Goal: Transaction & Acquisition: Purchase product/service

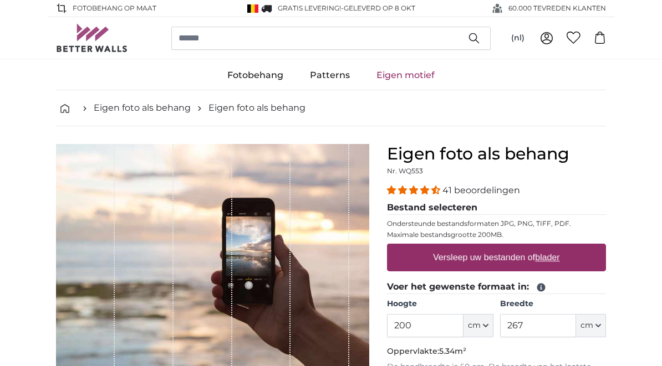
click at [445, 324] on input "200" at bounding box center [425, 325] width 76 height 23
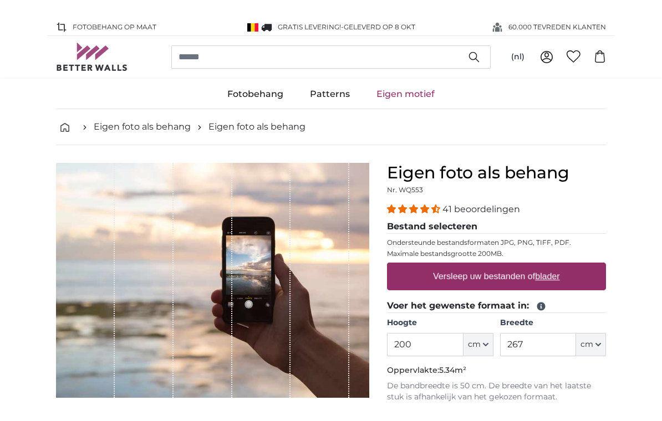
scroll to position [29, 0]
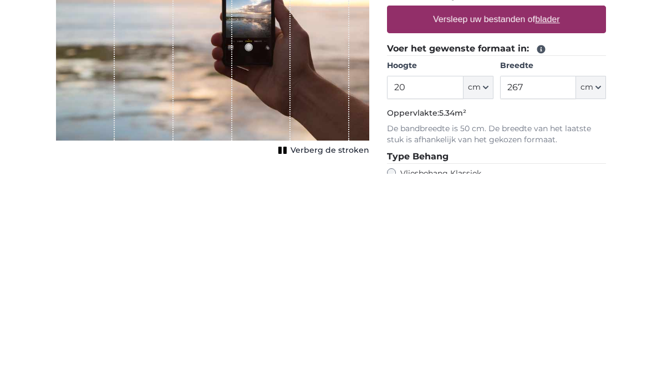
type input "2"
type input "165"
click at [542, 285] on input "267" at bounding box center [538, 296] width 76 height 23
type input "2"
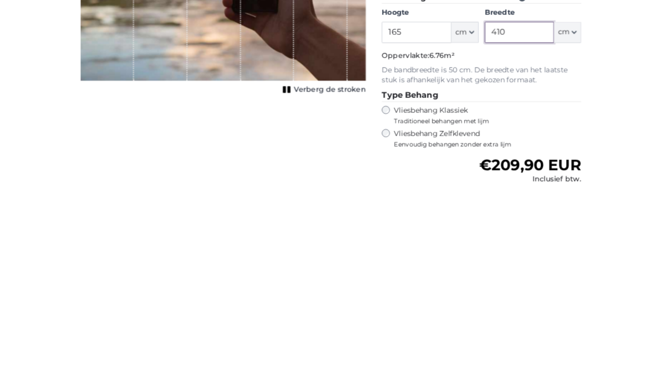
scroll to position [97, 0]
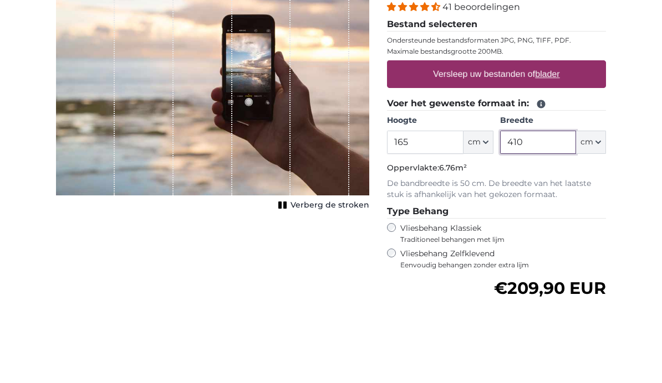
type input "410"
click at [577, 147] on div "Versleep uw bestanden of blader" at bounding box center [496, 161] width 219 height 28
click at [387, 147] on input "Versleep uw bestanden of blader" at bounding box center [496, 148] width 219 height 3
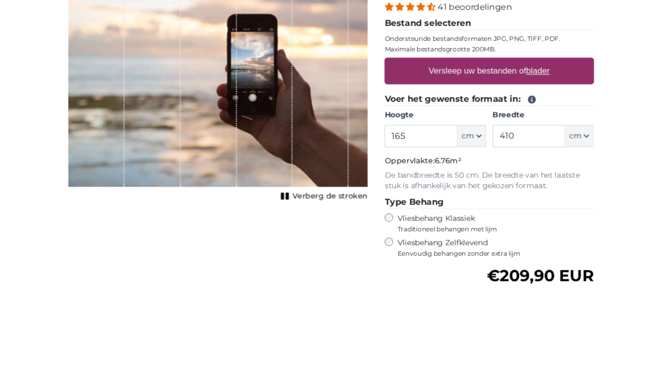
scroll to position [183, 0]
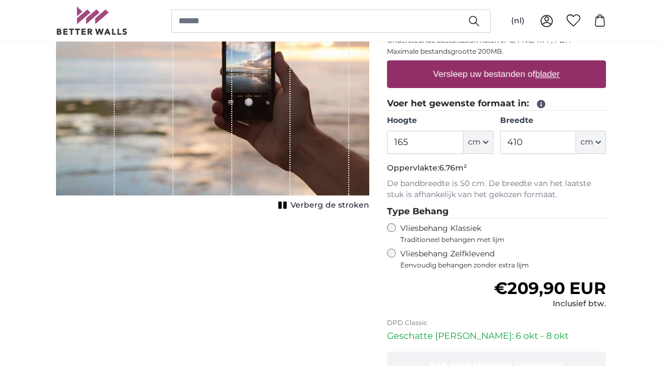
type input "**********"
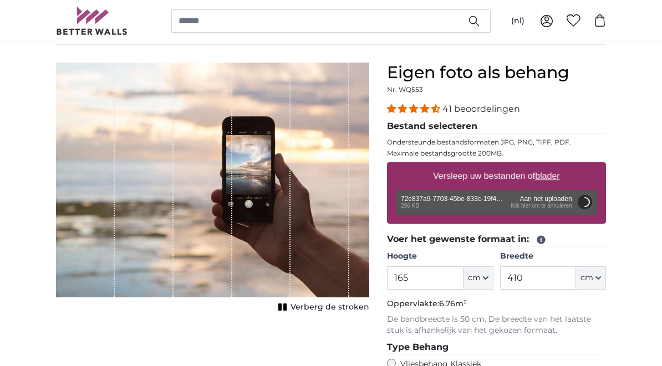
scroll to position [78, 0]
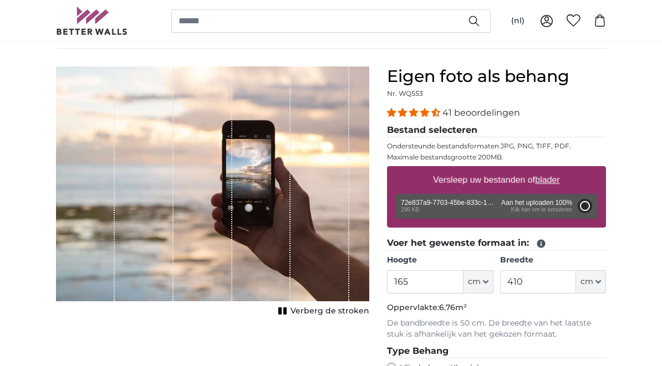
type input "81"
type input "107.7"
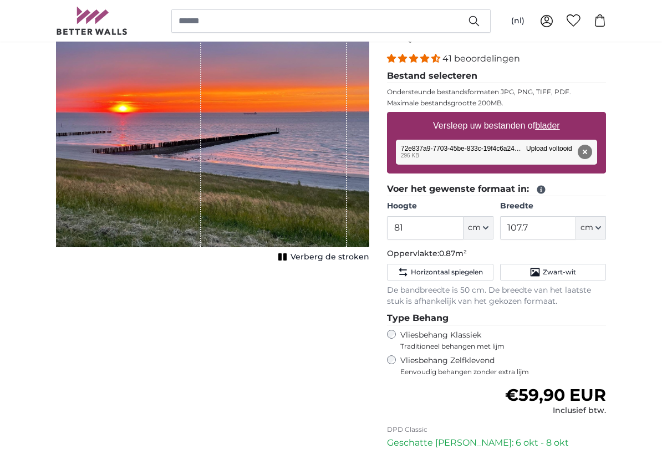
scroll to position [65, 0]
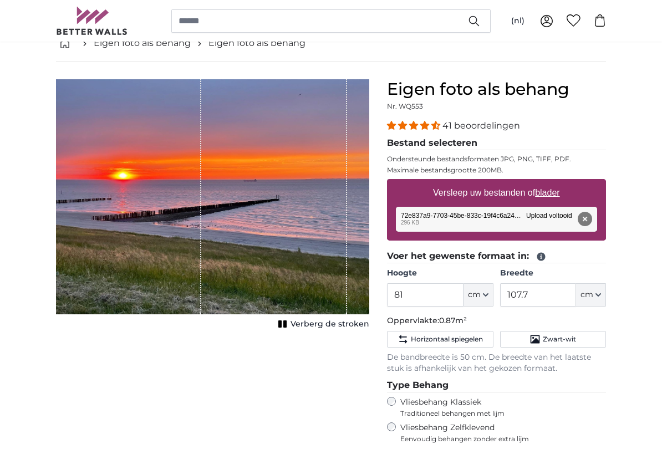
click at [353, 321] on span "Verberg de stroken" at bounding box center [329, 324] width 79 height 11
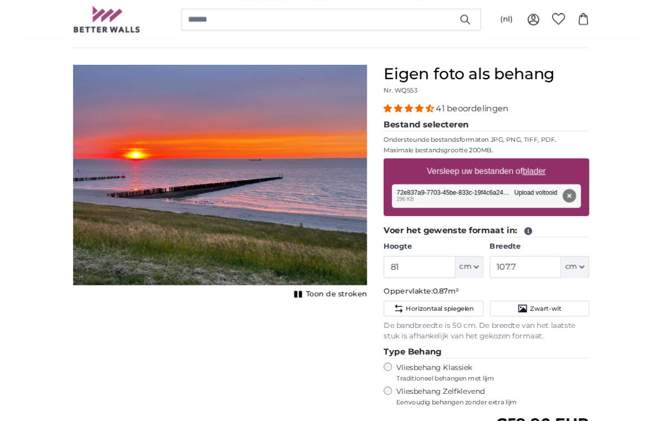
scroll to position [78, 0]
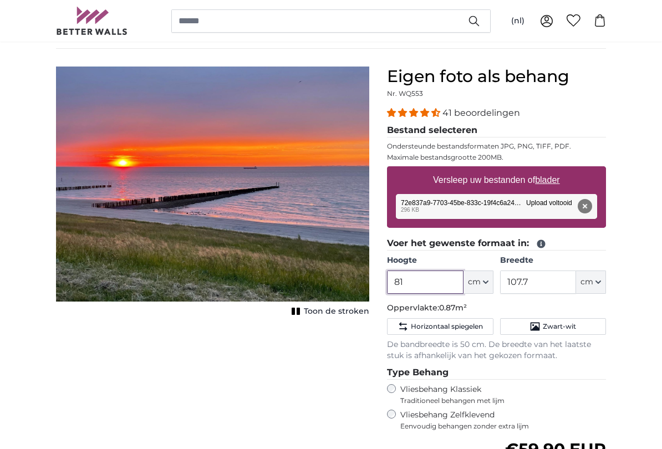
click at [447, 290] on input "81" at bounding box center [425, 281] width 76 height 23
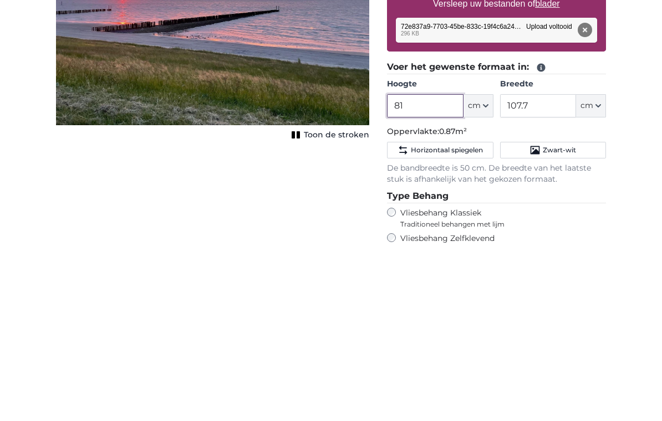
type input "8"
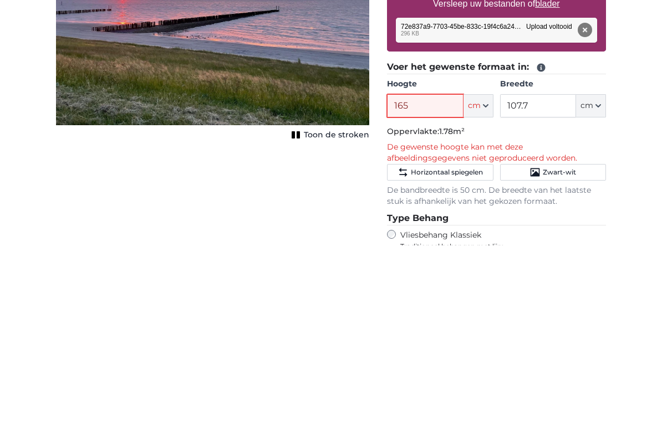
type input "165"
click at [547, 270] on input "107.7" at bounding box center [538, 281] width 76 height 23
type input "1"
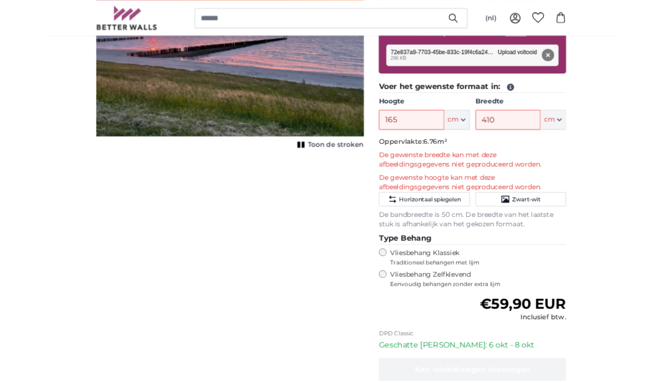
scroll to position [219, 0]
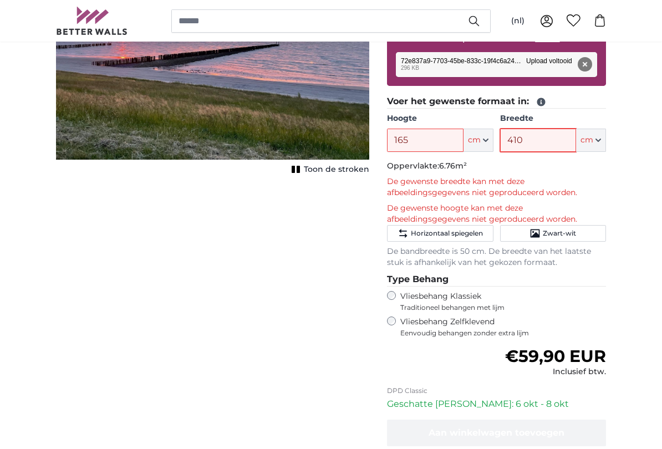
type input "410"
click at [426, 143] on input "165" at bounding box center [425, 140] width 76 height 23
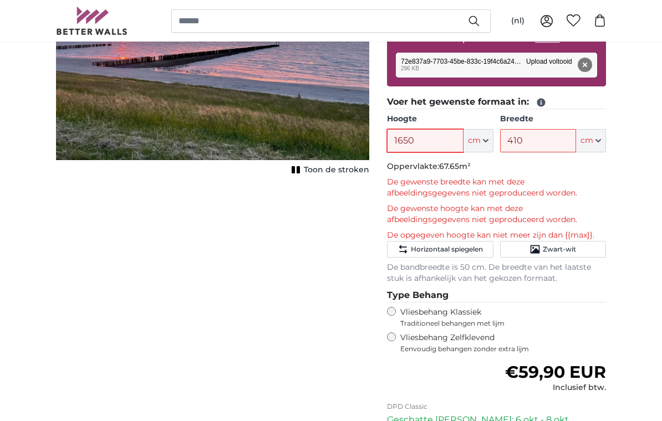
type input "1650"
click at [539, 146] on input "410" at bounding box center [538, 140] width 76 height 23
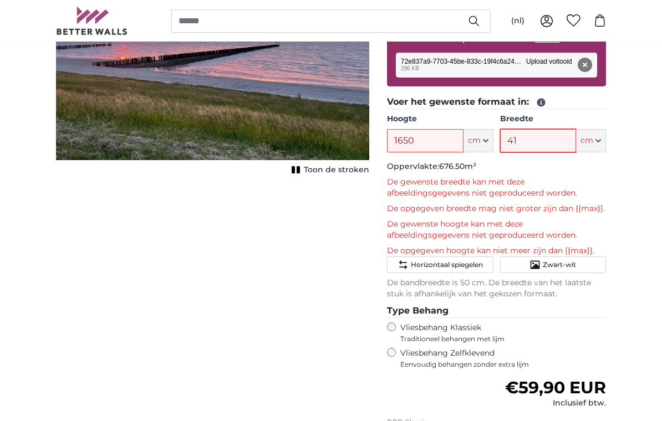
type input "4"
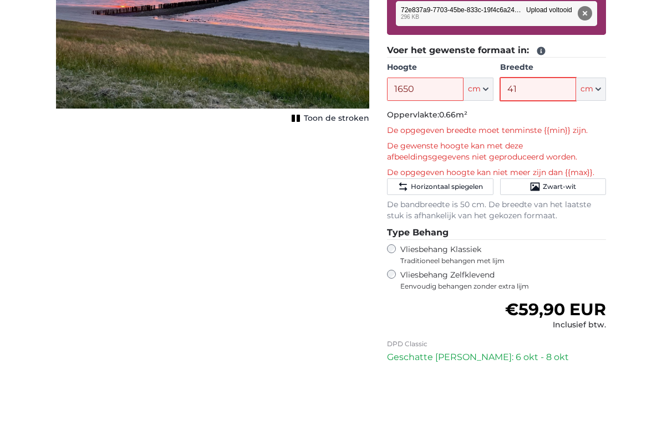
type input "410"
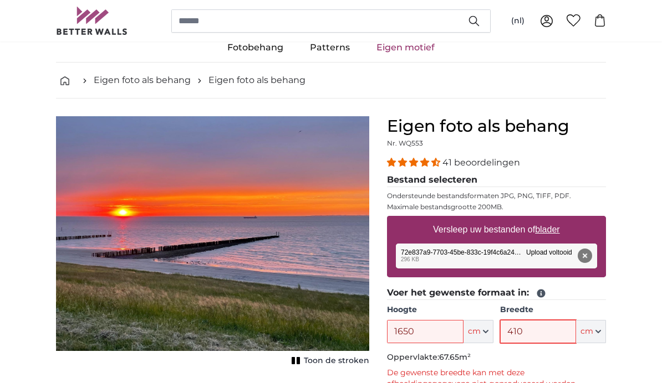
scroll to position [0, 0]
